Goal: Find specific page/section: Find specific page/section

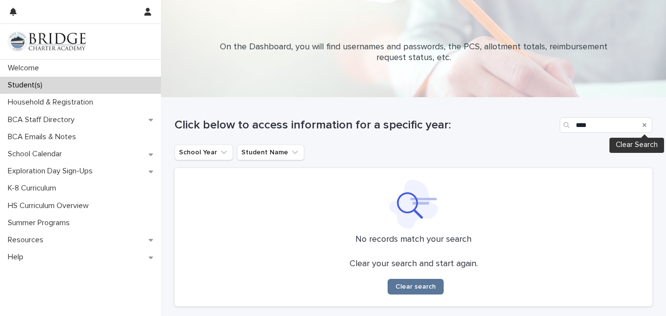
click at [646, 126] on icon "Search" at bounding box center [645, 125] width 4 height 4
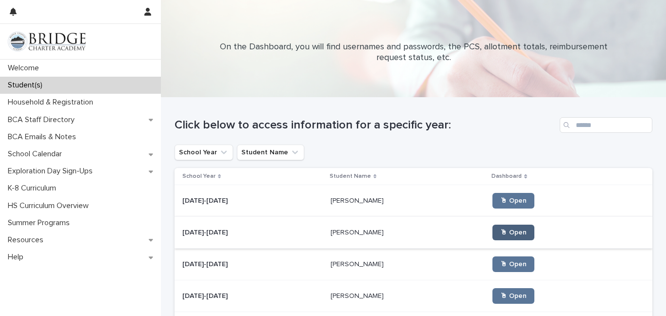
click at [493, 236] on link "🖱 Open" at bounding box center [514, 232] width 42 height 16
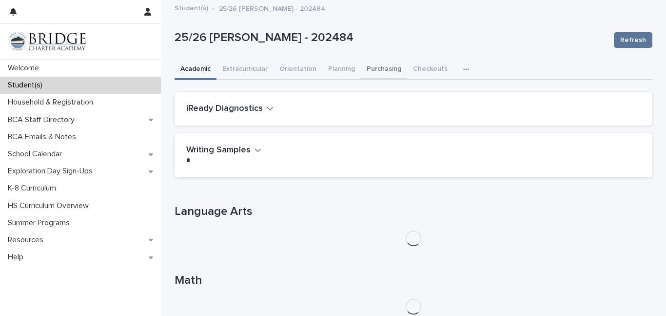
click at [392, 69] on button "Purchasing" at bounding box center [384, 70] width 46 height 20
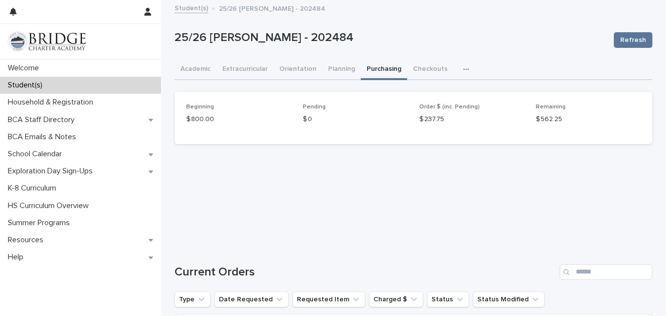
click at [178, 6] on link "Student(s)" at bounding box center [192, 7] width 34 height 11
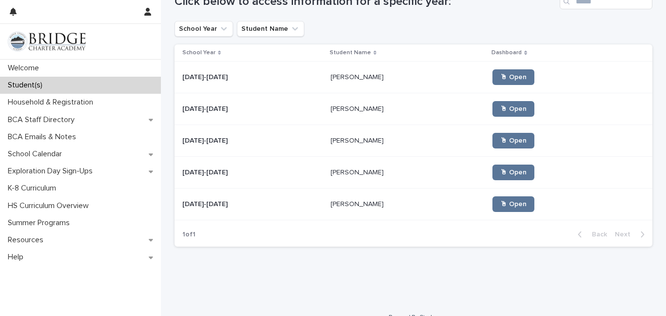
scroll to position [124, 0]
click at [493, 207] on link "🖱 Open" at bounding box center [514, 204] width 42 height 16
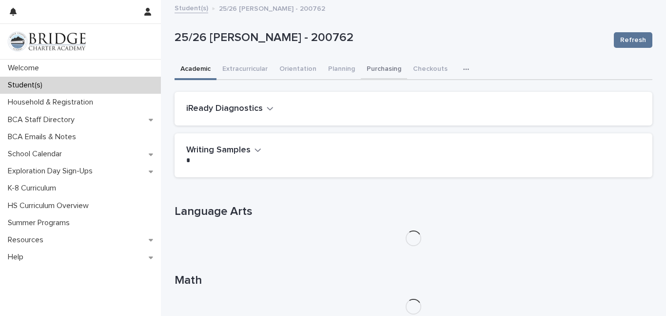
click at [371, 68] on button "Purchasing" at bounding box center [384, 70] width 46 height 20
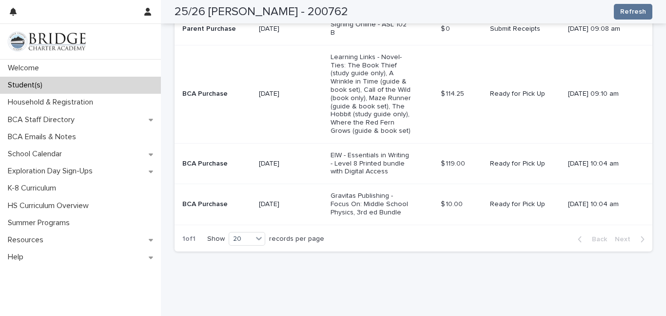
scroll to position [423, 0]
